Goal: Transaction & Acquisition: Purchase product/service

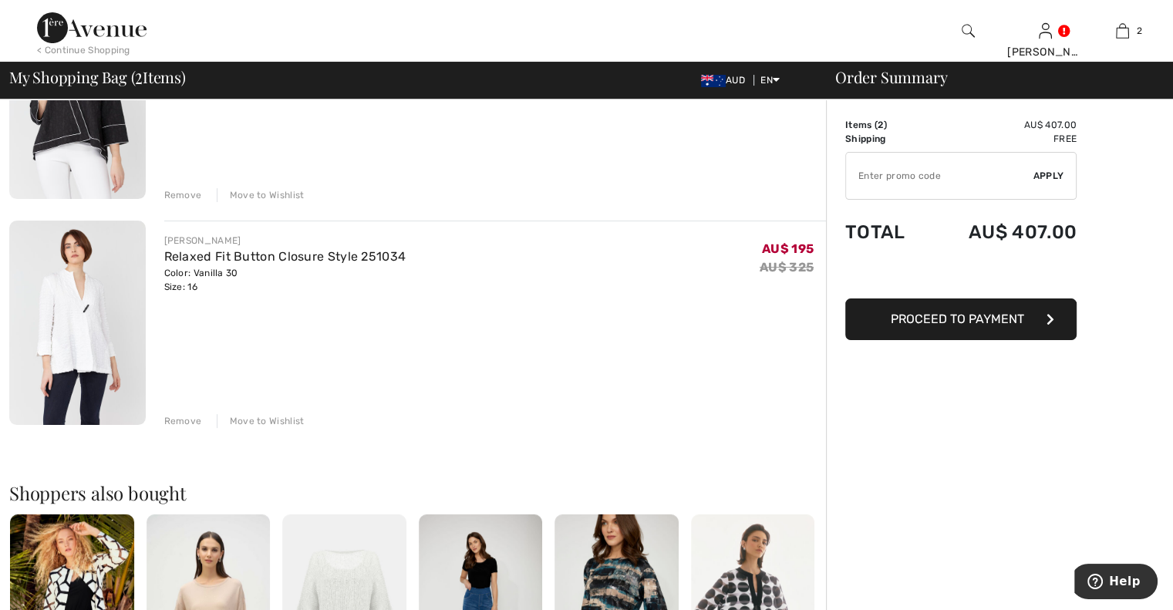
scroll to position [154, 0]
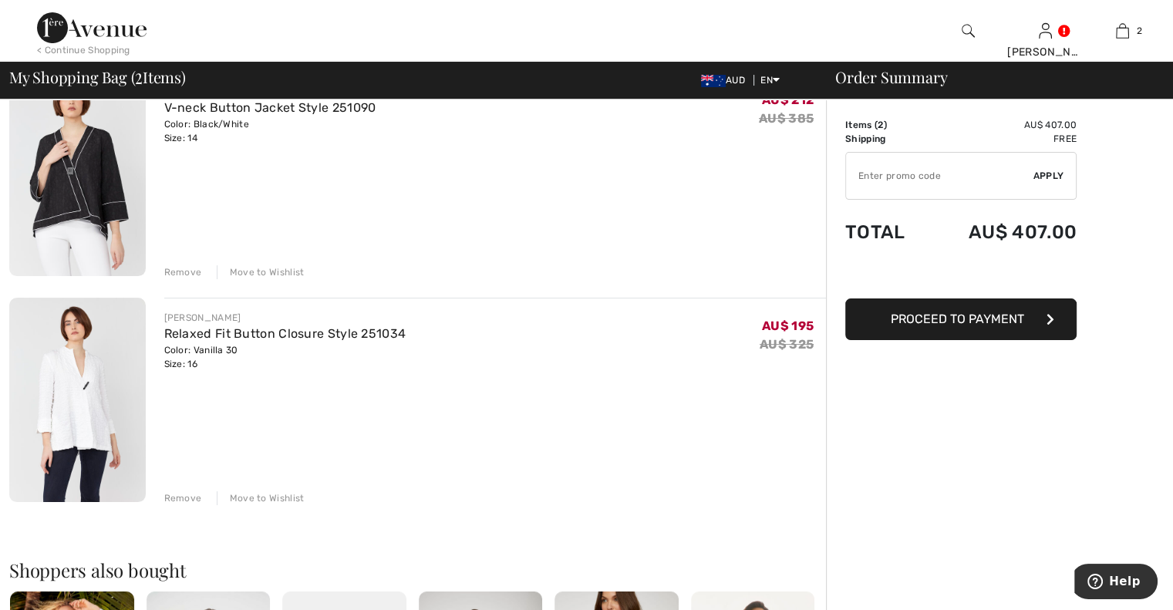
click at [171, 493] on div "Remove" at bounding box center [183, 498] width 38 height 14
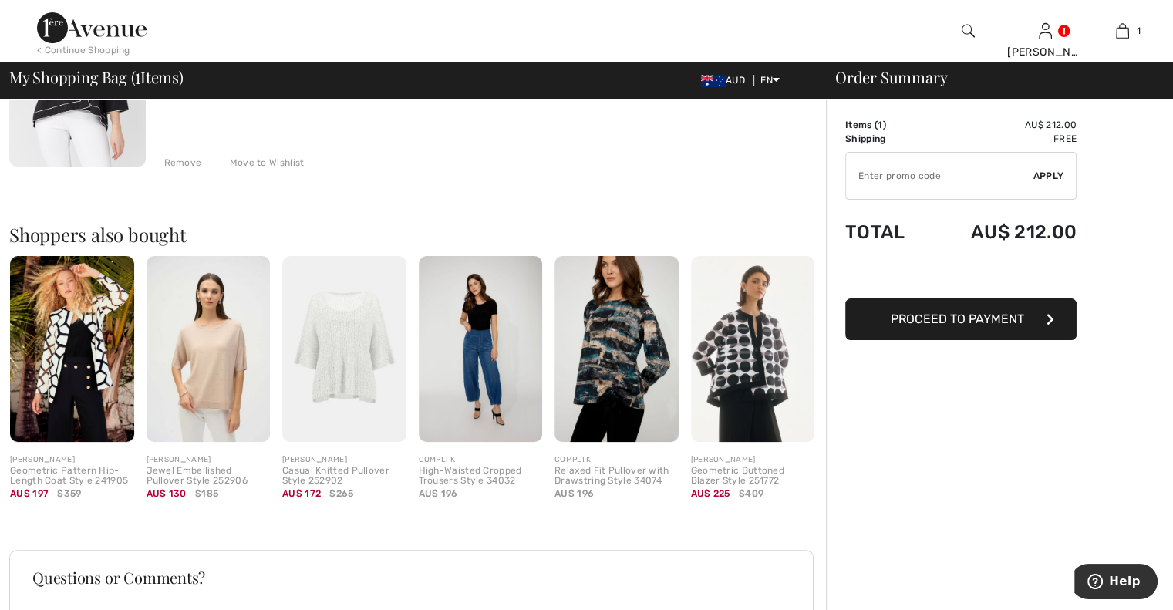
scroll to position [308, 0]
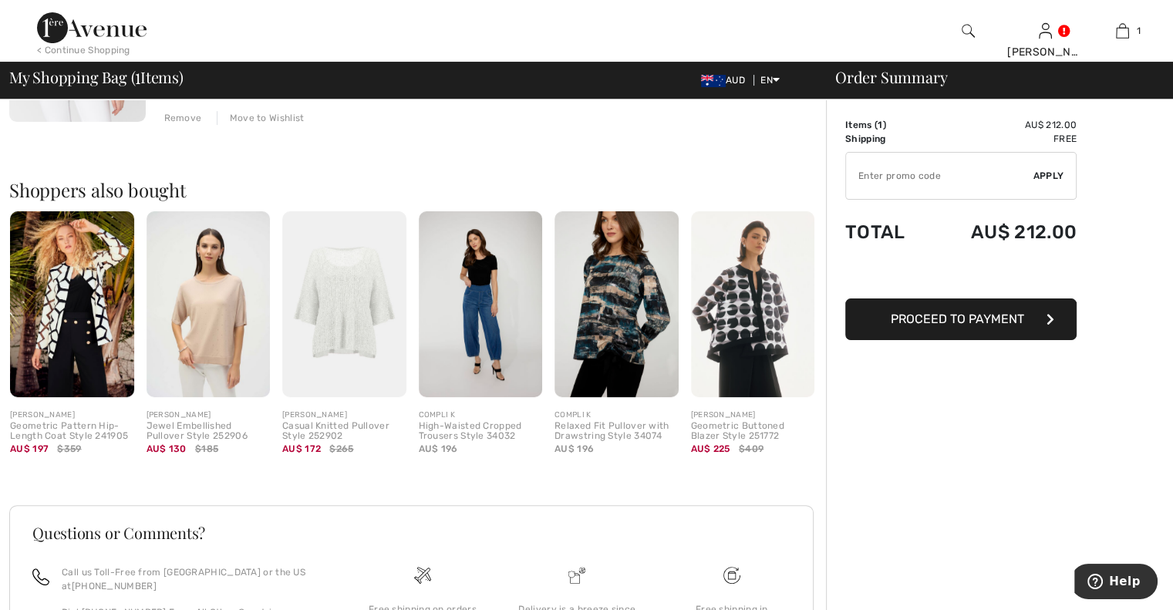
click at [607, 284] on img at bounding box center [616, 304] width 124 height 186
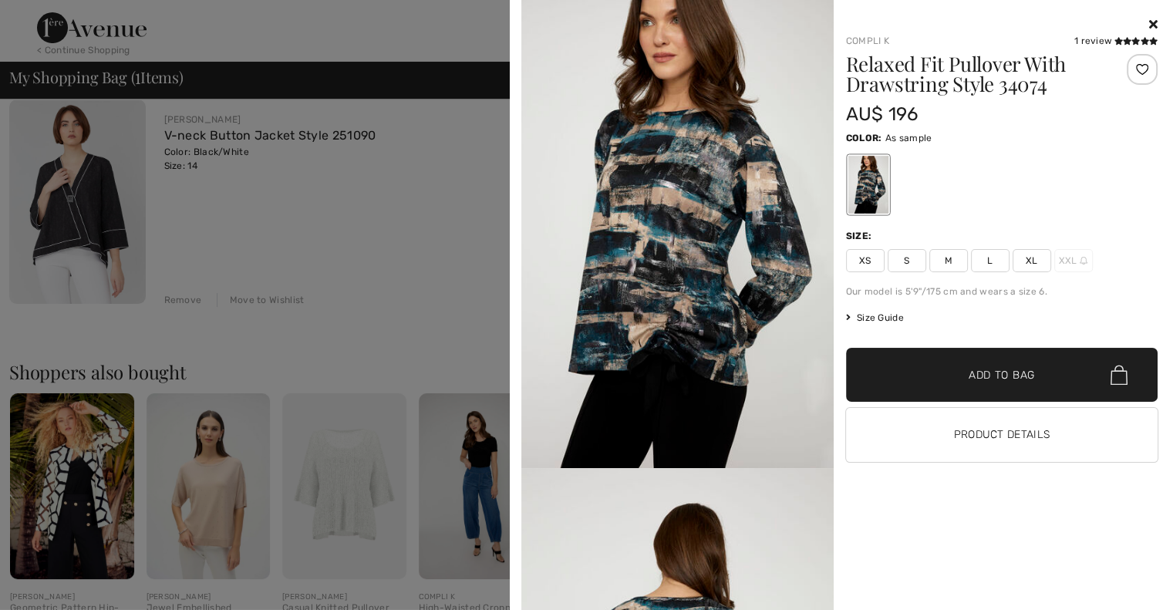
scroll to position [0, 0]
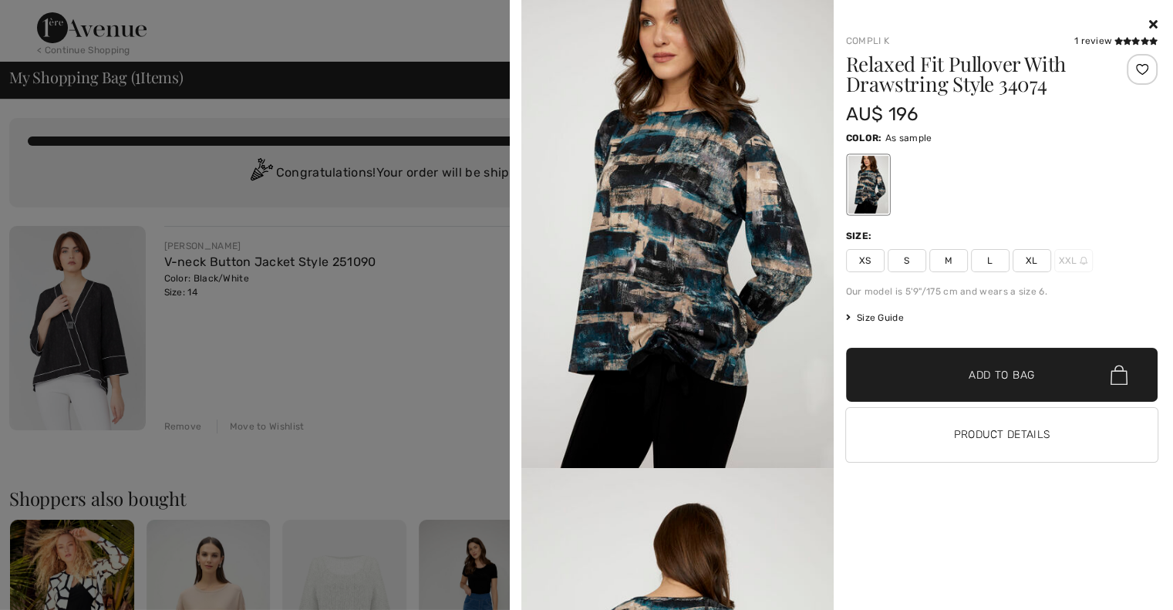
click at [1150, 15] on div at bounding box center [1002, 24] width 312 height 19
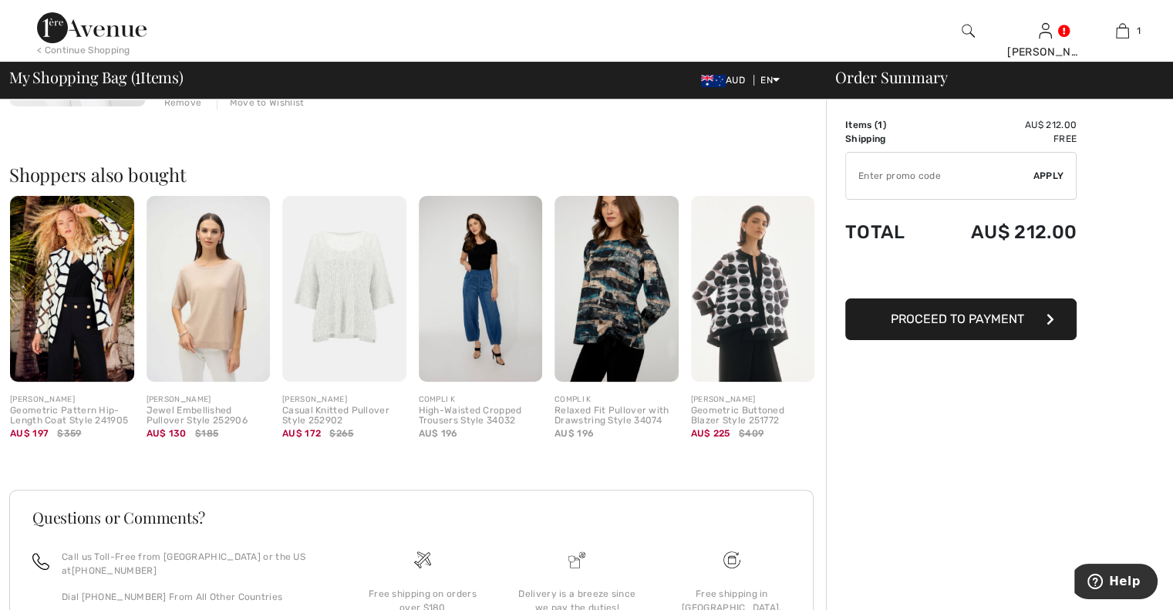
scroll to position [227, 0]
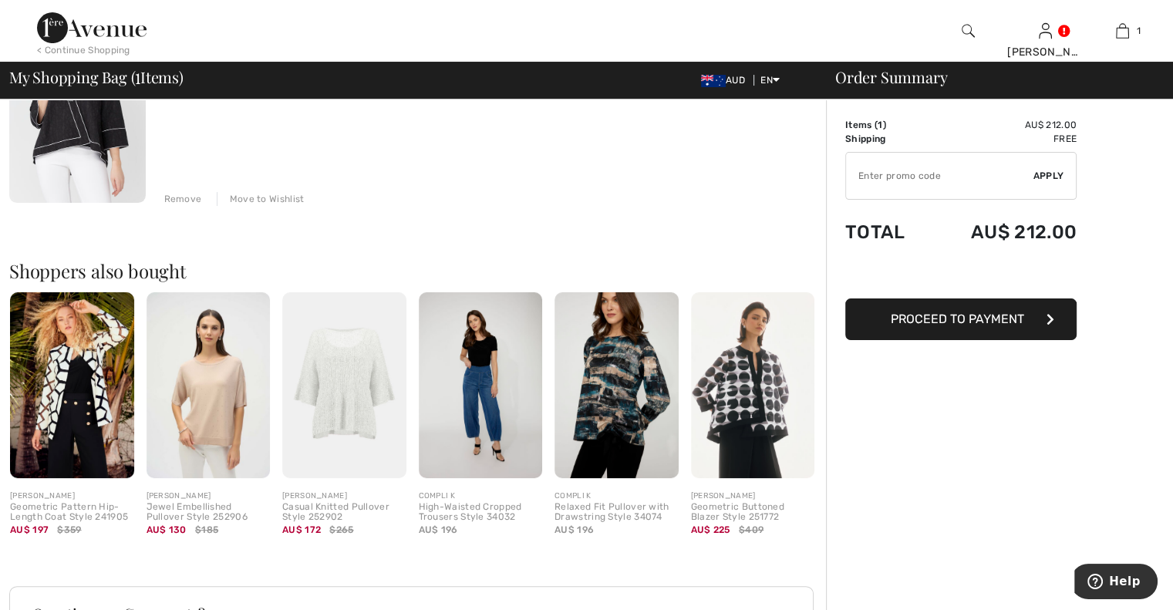
click at [974, 315] on span "Proceed to Payment" at bounding box center [956, 318] width 133 height 15
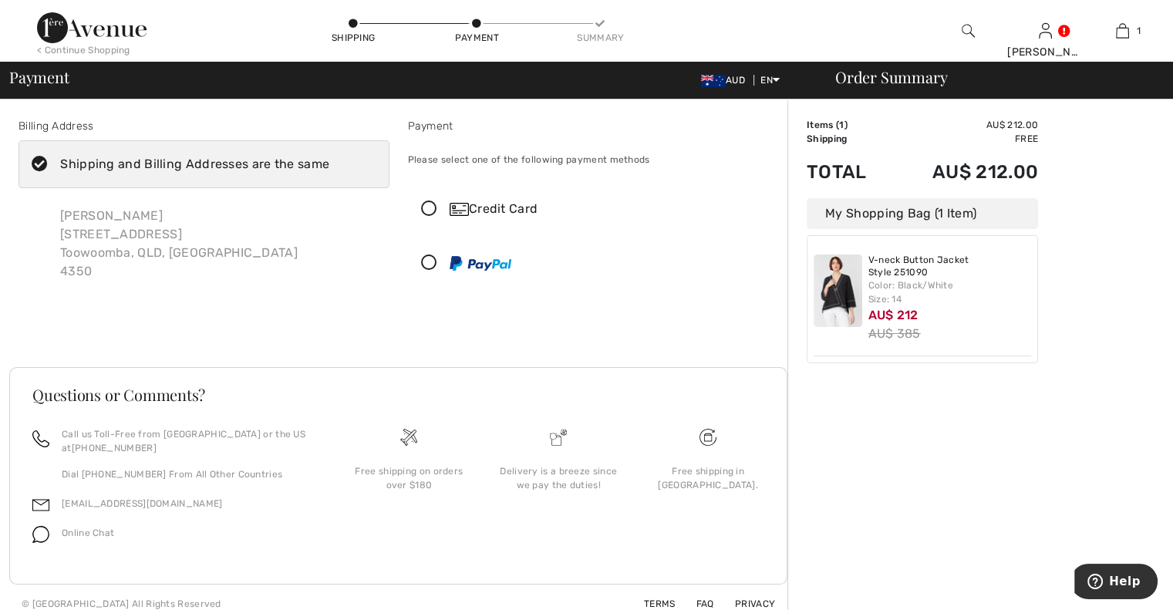
click at [426, 204] on icon at bounding box center [429, 209] width 41 height 16
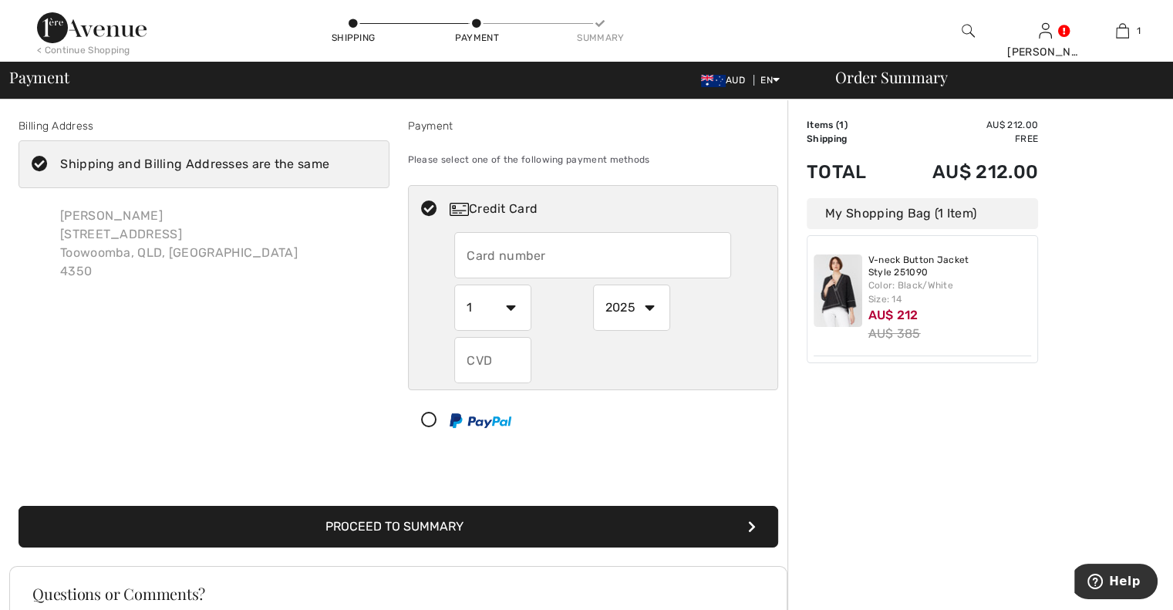
click at [478, 251] on input "text" at bounding box center [592, 255] width 277 height 46
type input "4072641082790011"
click at [509, 308] on select "1 2 3 4 5 6 7 8 9 10 11 12" at bounding box center [492, 307] width 77 height 46
select select "7"
click at [454, 284] on select "1 2 3 4 5 6 7 8 9 10 11 12" at bounding box center [492, 307] width 77 height 46
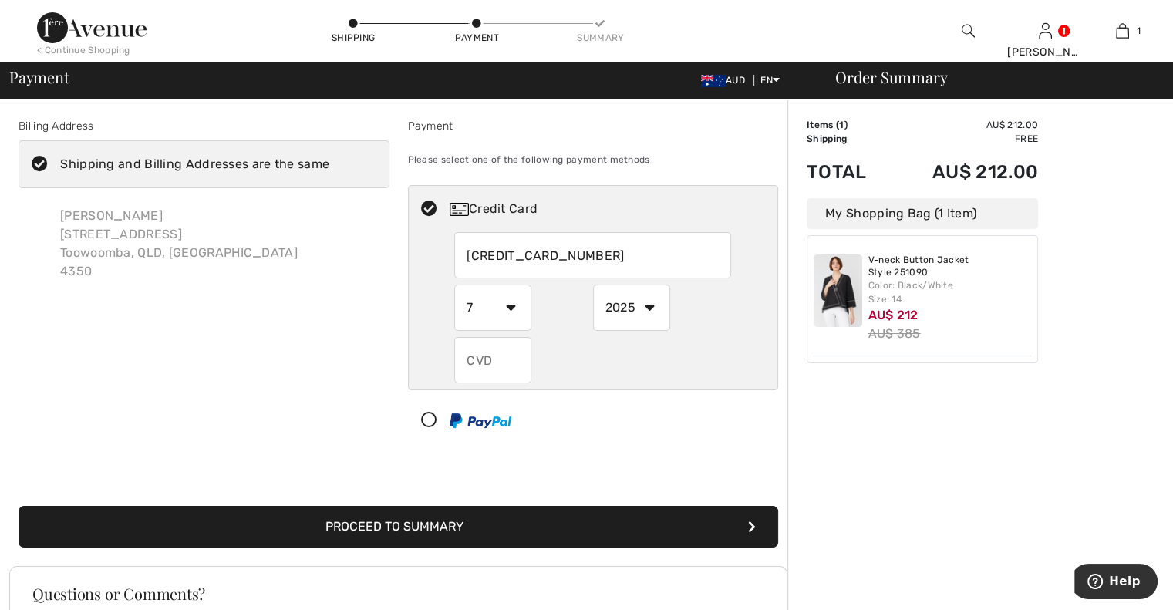
click at [651, 304] on select "2025 2026 2027 2028 2029 2030 2031 2032 2033 2034 2035" at bounding box center [631, 307] width 77 height 46
select select "2028"
click at [593, 284] on select "2025 2026 2027 2028 2029 2030 2031 2032 2033 2034 2035" at bounding box center [631, 307] width 77 height 46
click at [500, 355] on input "text" at bounding box center [492, 360] width 77 height 46
type input "090"
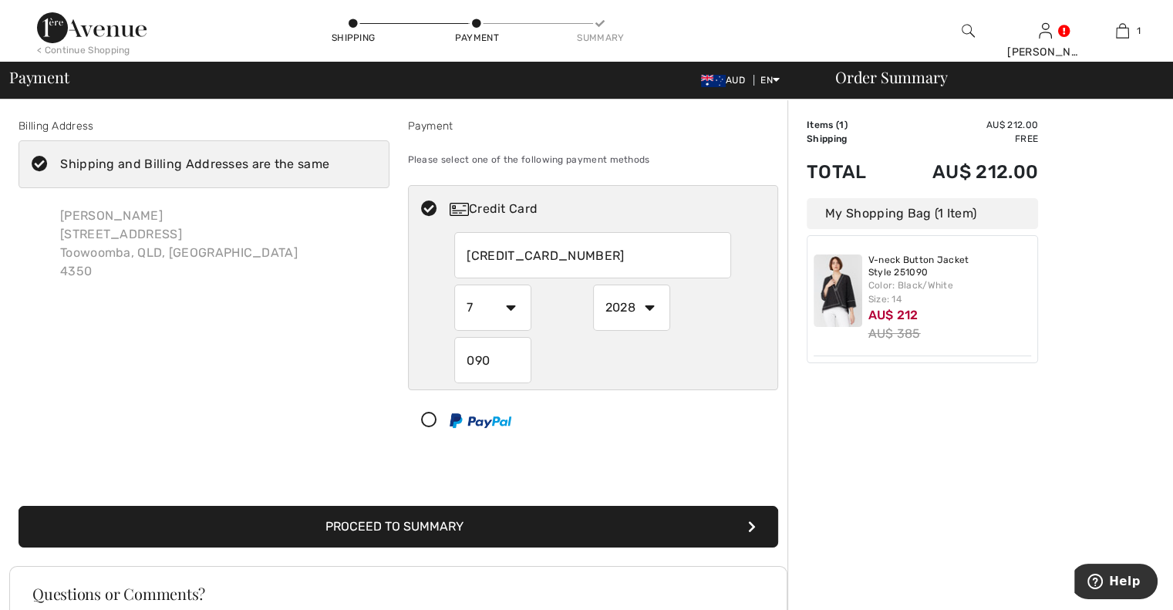
click at [537, 524] on button "Proceed to Summary" at bounding box center [398, 527] width 759 height 42
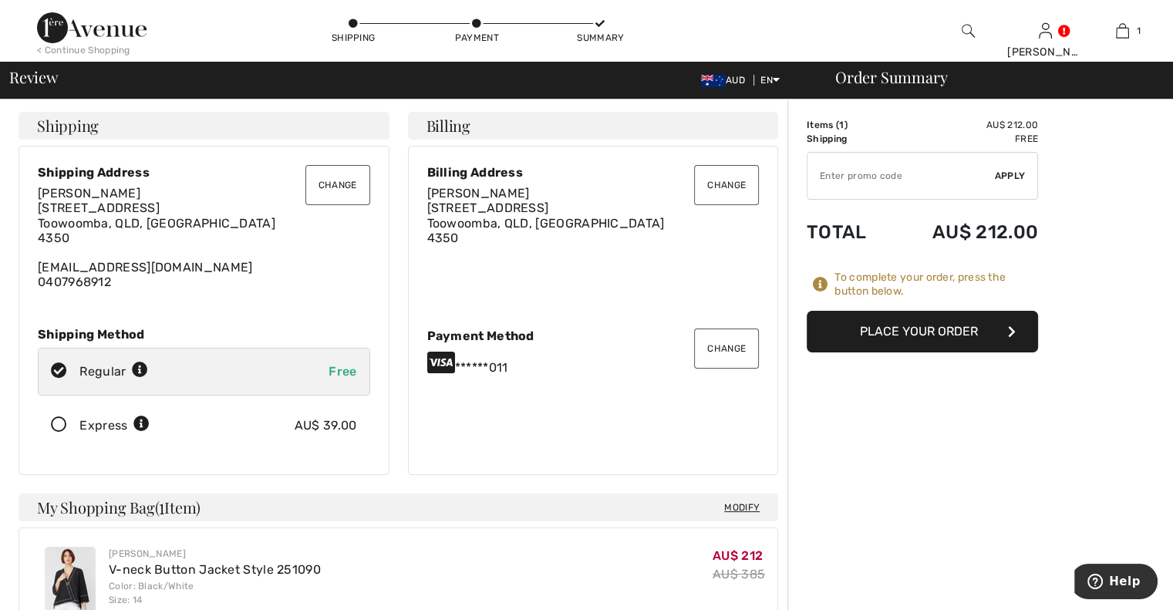
click at [910, 324] on button "Place Your Order" at bounding box center [921, 332] width 231 height 42
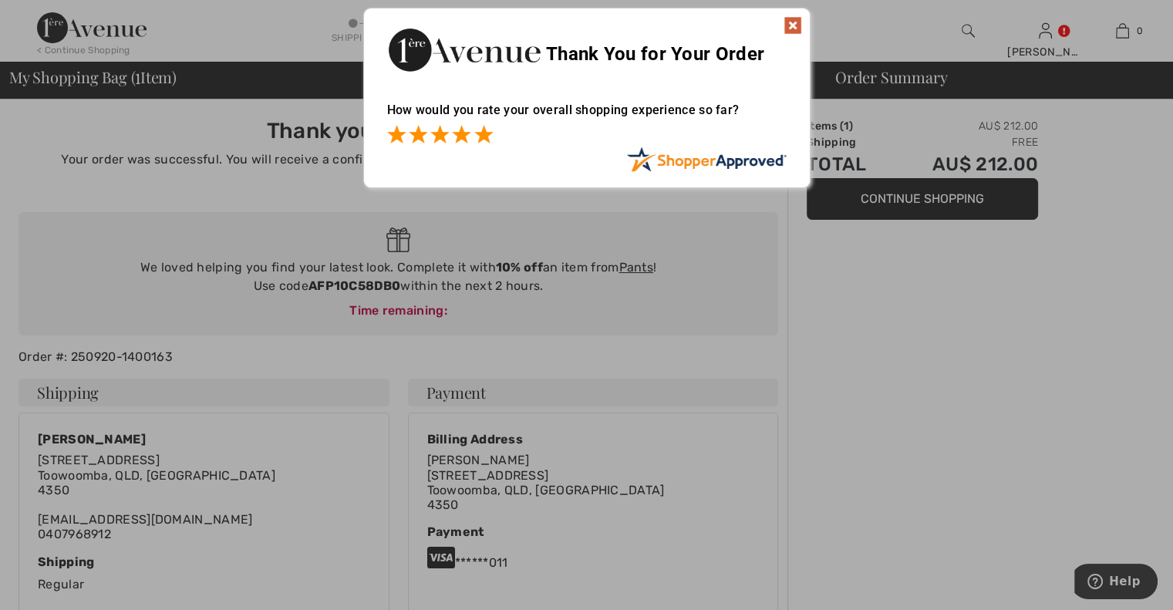
click at [481, 128] on span at bounding box center [483, 134] width 19 height 19
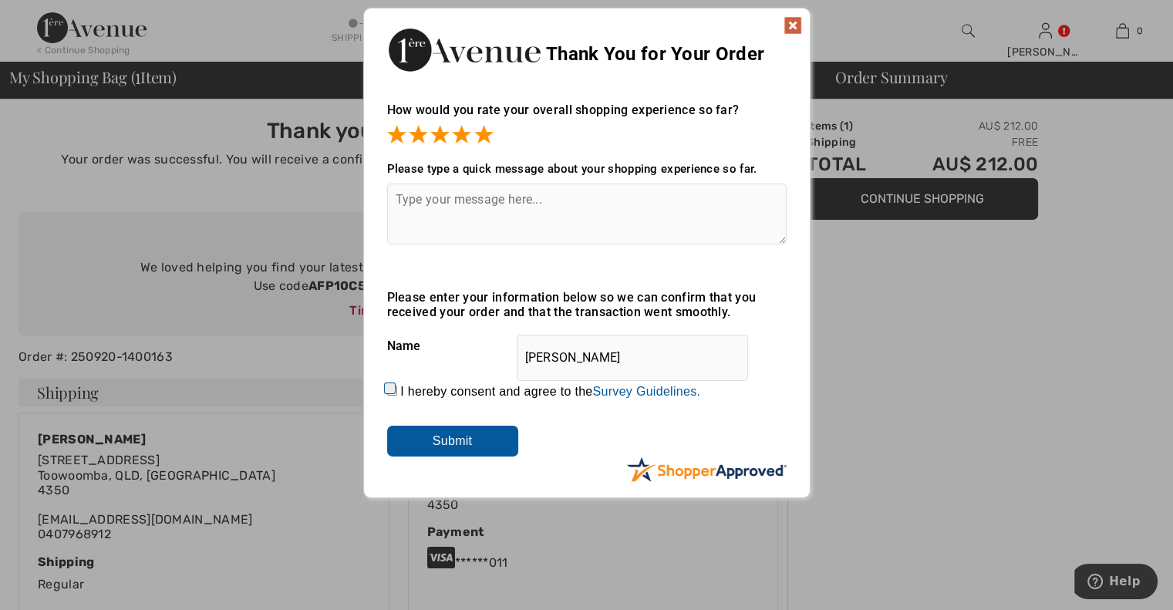
click at [432, 200] on textarea at bounding box center [586, 213] width 399 height 61
type textarea "easy to use website"
click at [387, 390] on input "I hereby consent and agree to the By submitting a review, you grant permission …" at bounding box center [392, 390] width 10 height 10
checkbox input "true"
click at [462, 438] on input "Submit" at bounding box center [452, 441] width 131 height 31
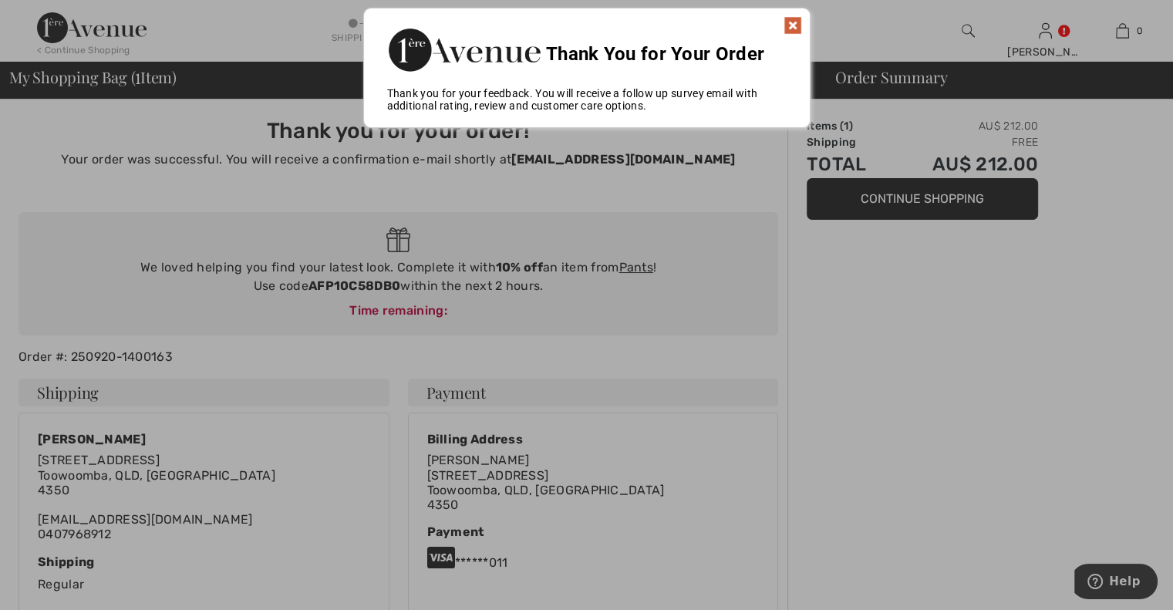
click at [790, 22] on img at bounding box center [792, 25] width 19 height 19
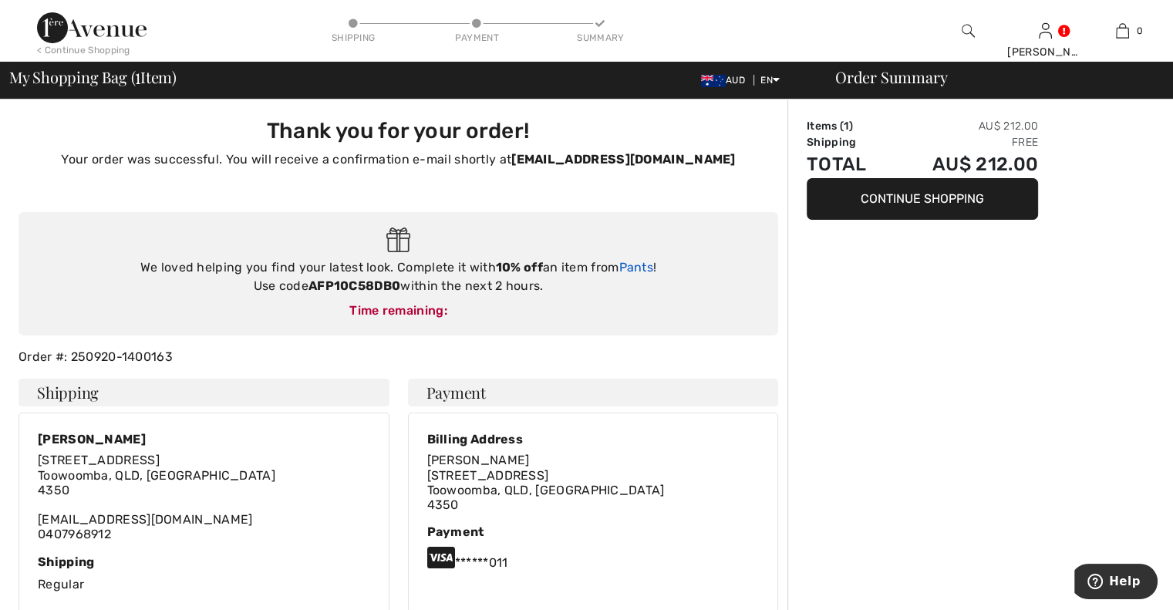
click at [638, 268] on link "Pants" at bounding box center [635, 267] width 35 height 15
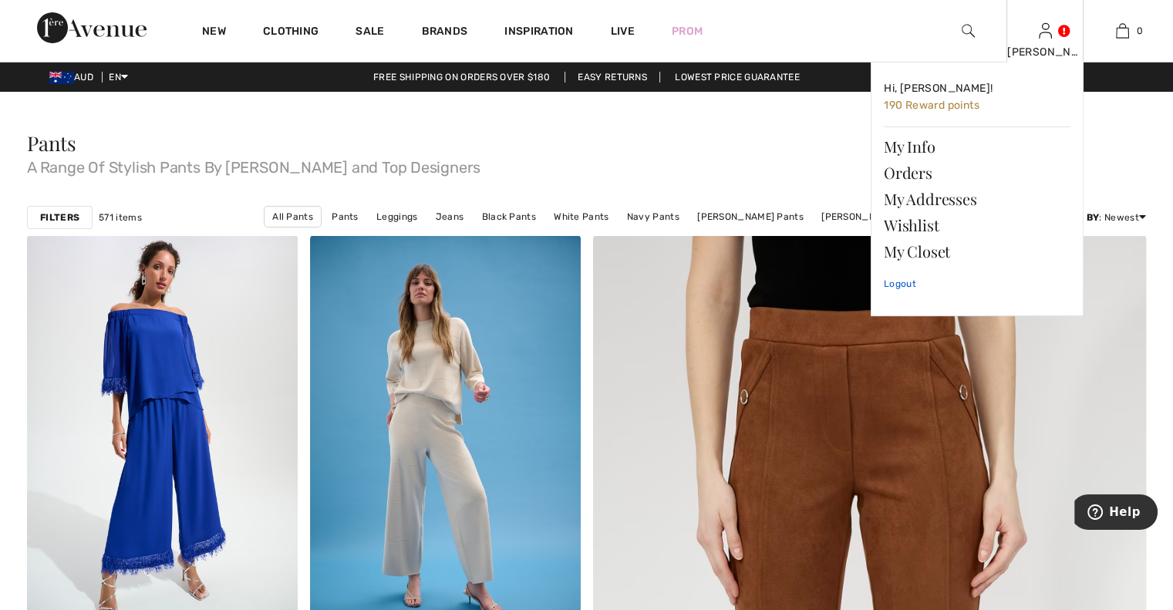
click at [904, 280] on link "Logout" at bounding box center [976, 283] width 187 height 39
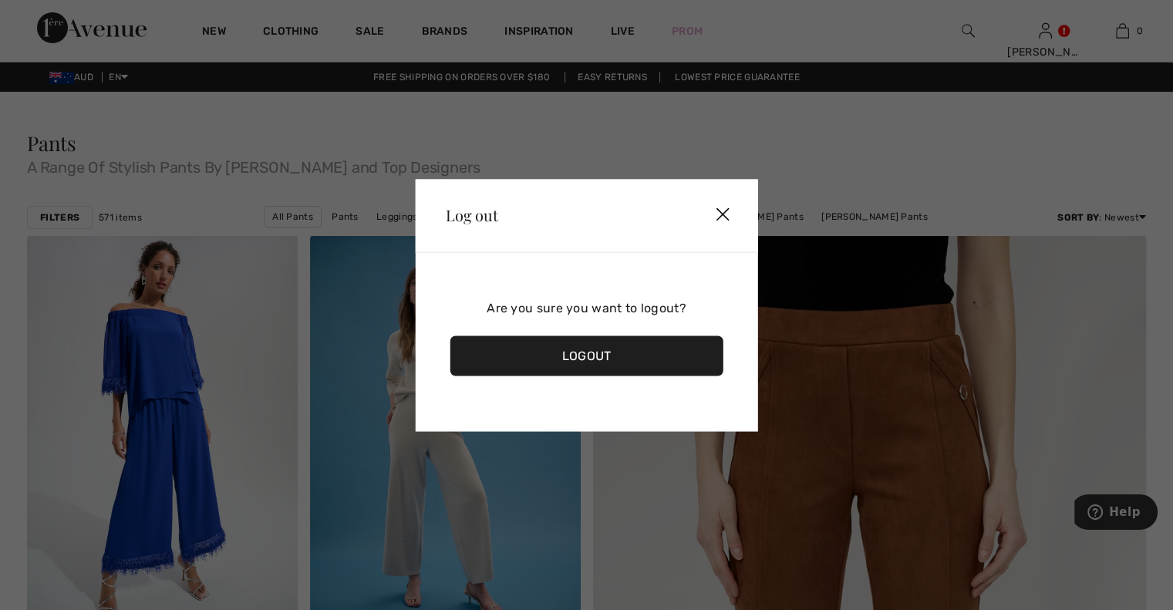
click at [635, 357] on div "Logout" at bounding box center [586, 355] width 274 height 40
